Goal: Information Seeking & Learning: Understand process/instructions

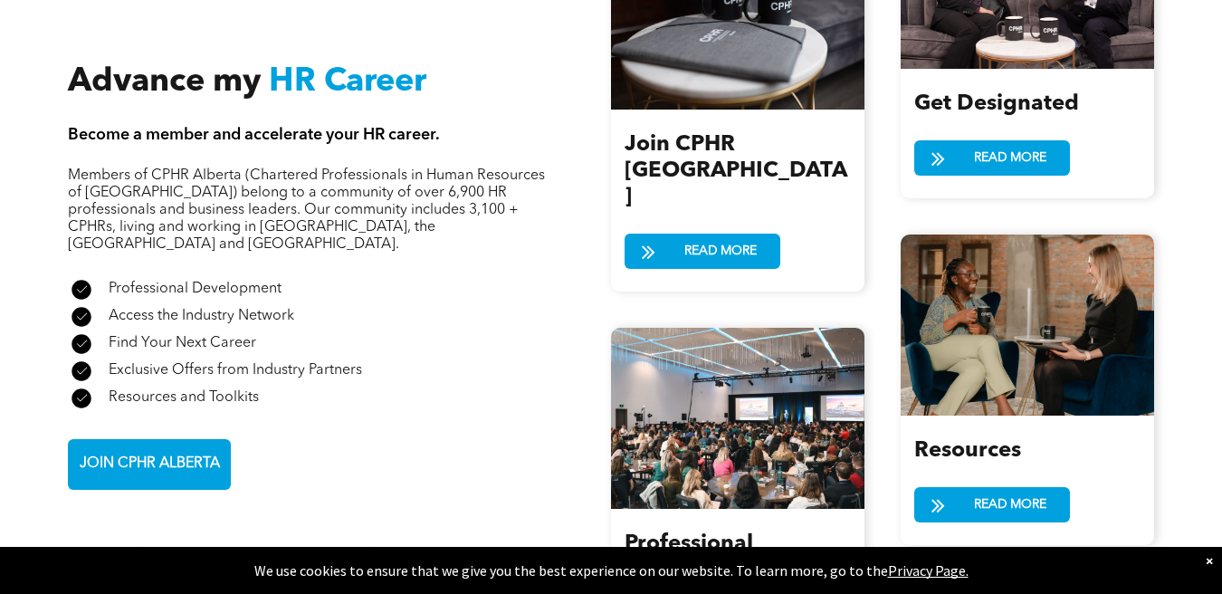
scroll to position [2164, 0]
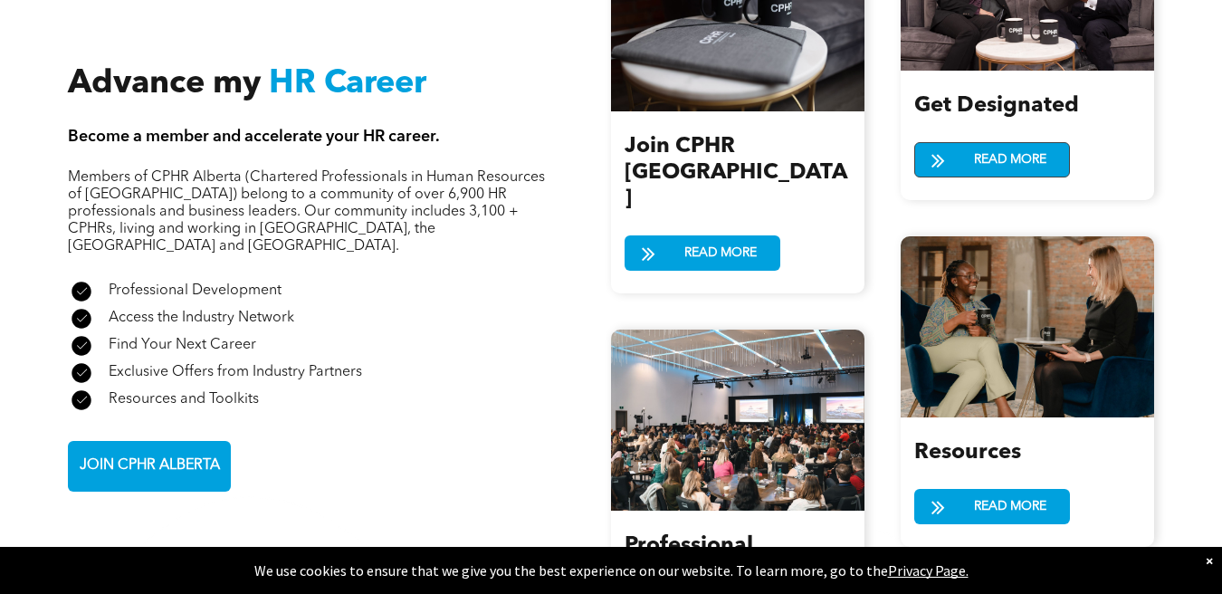
click at [938, 151] on span at bounding box center [938, 160] width 14 height 24
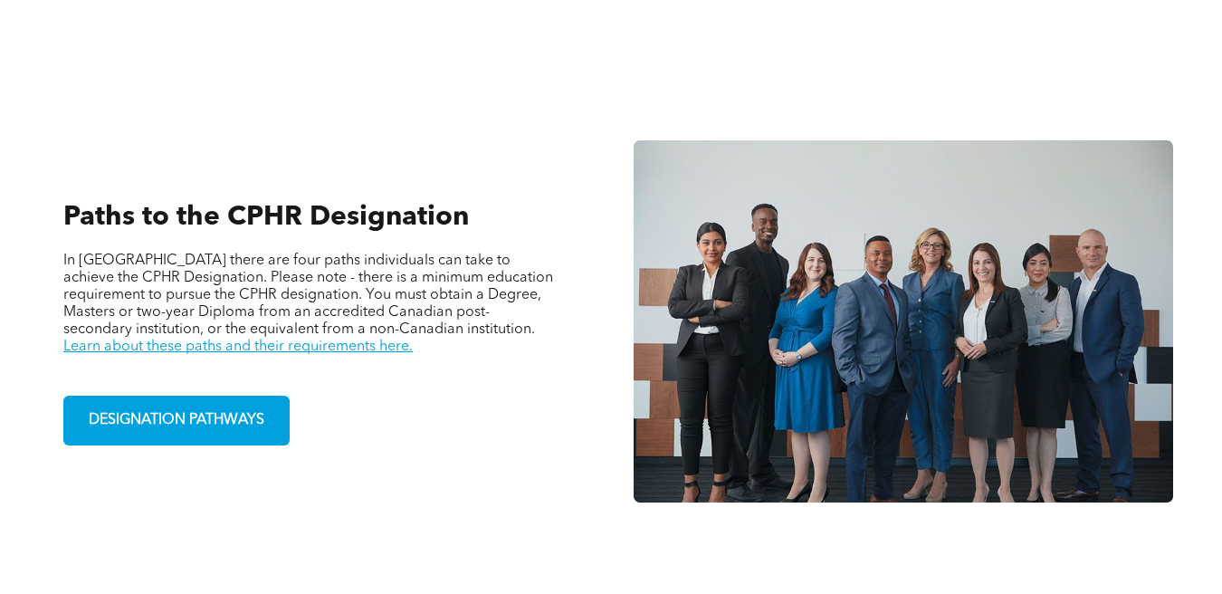
scroll to position [1119, 0]
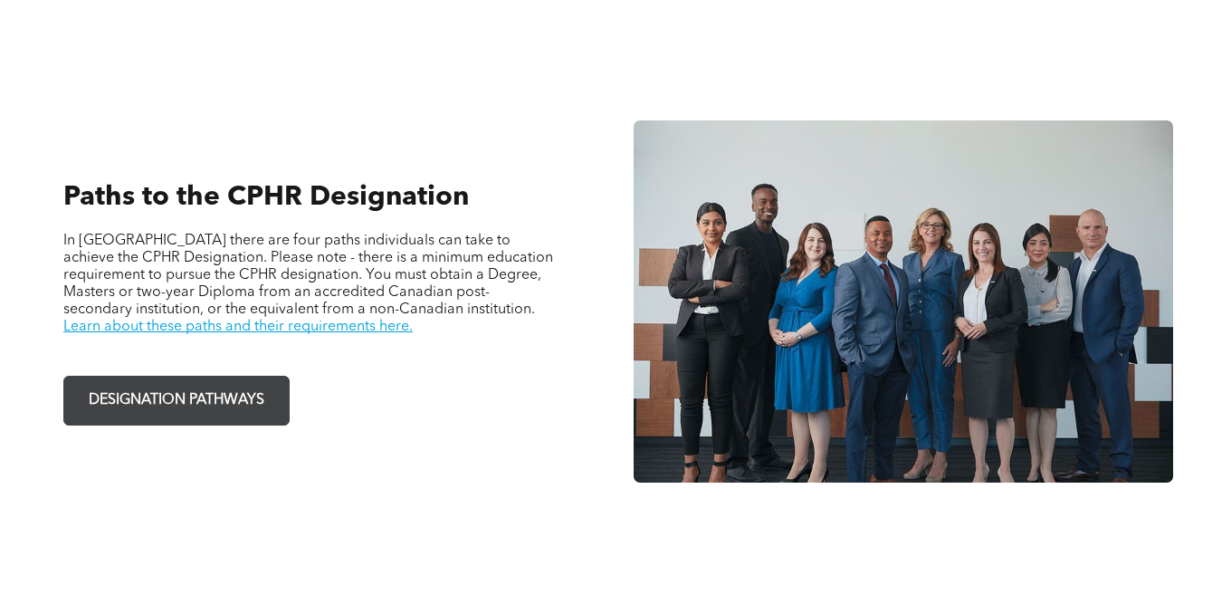
click at [206, 383] on span "DESIGNATION PATHWAYS" at bounding box center [176, 400] width 188 height 35
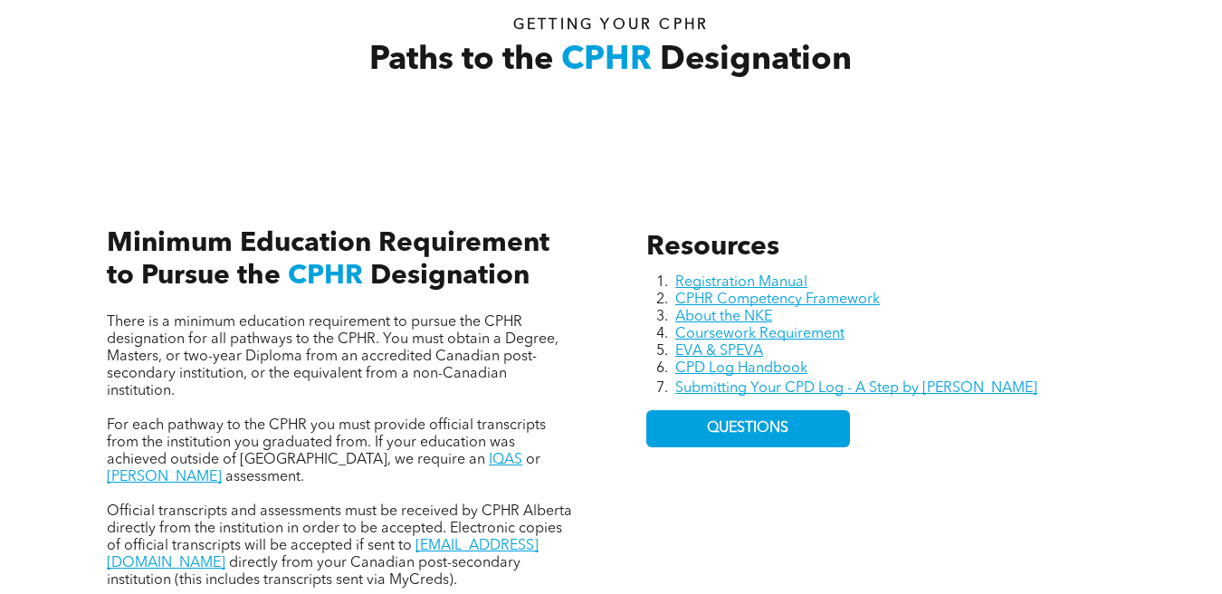
scroll to position [635, 0]
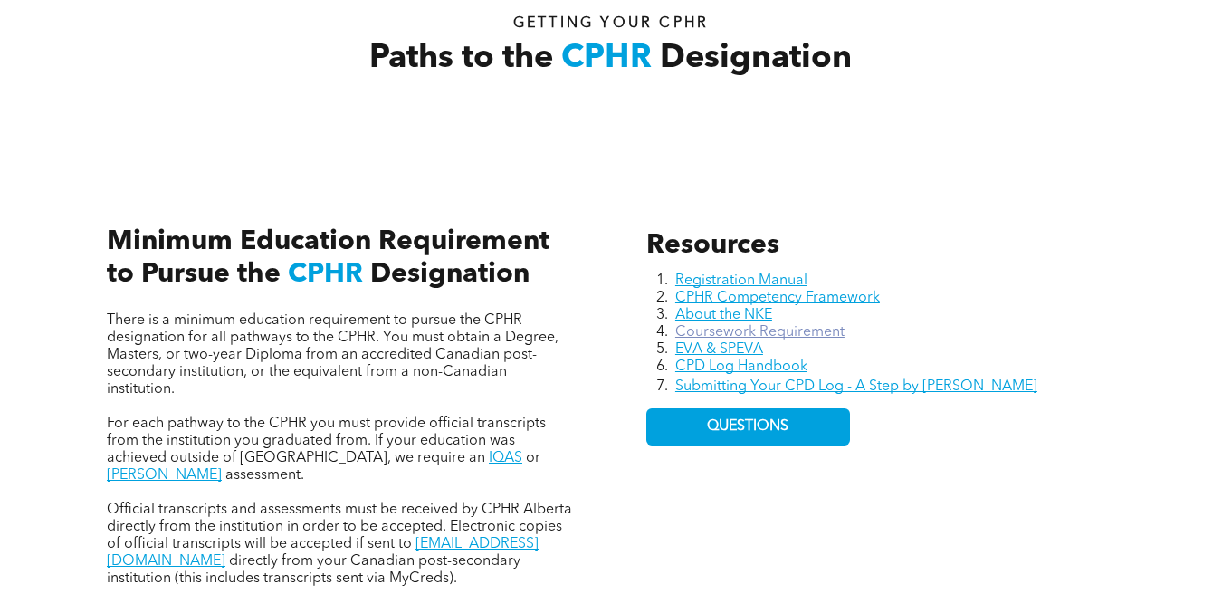
click at [792, 329] on link "Coursework Requirement" at bounding box center [759, 332] width 169 height 14
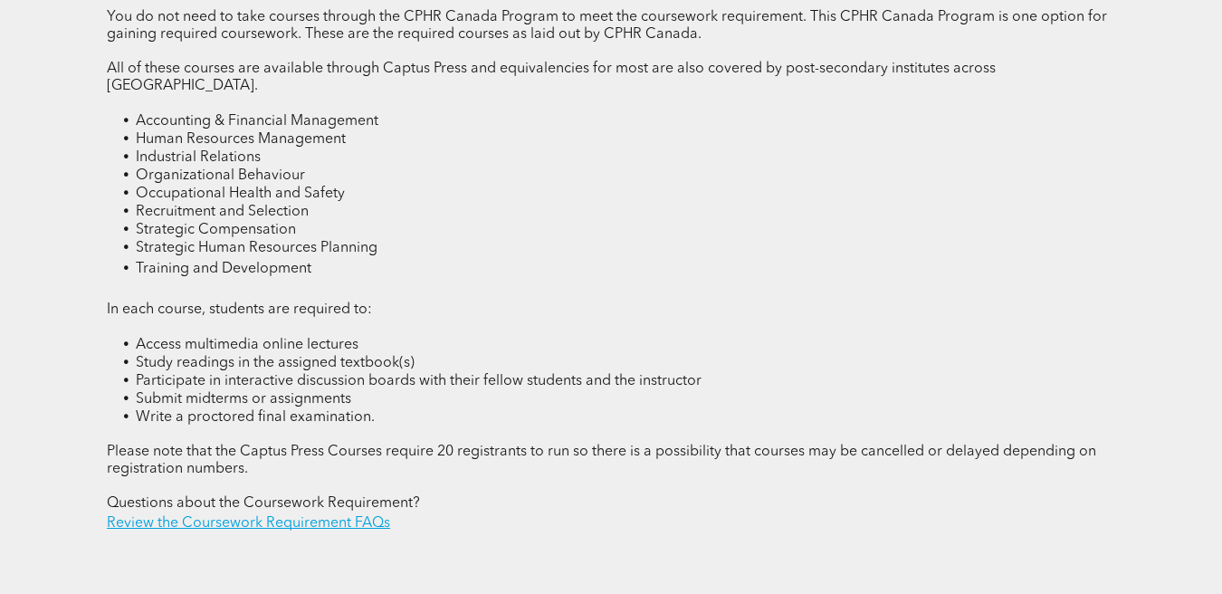
scroll to position [2475, 0]
